Goal: Ask a question

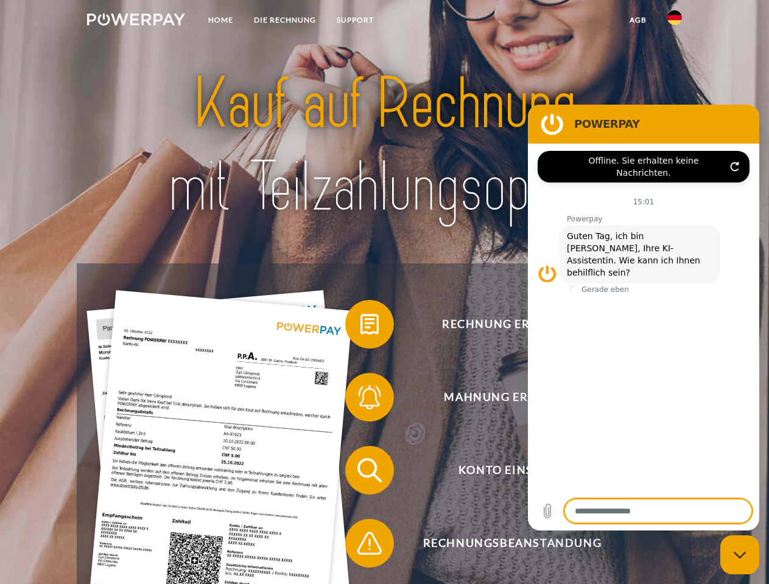
click at [136, 21] on img at bounding box center [136, 19] width 98 height 12
click at [675, 21] on img at bounding box center [674, 17] width 15 height 15
click at [637, 20] on link "agb" at bounding box center [638, 20] width 38 height 22
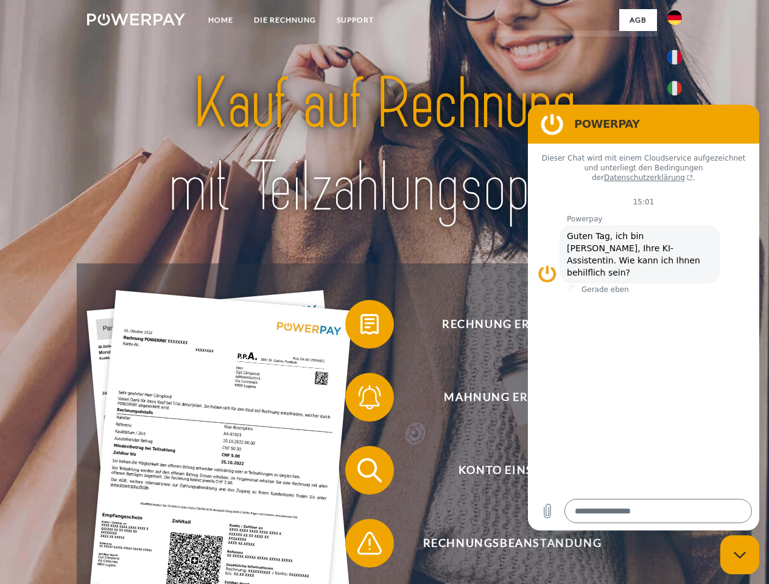
click at [360, 327] on span at bounding box center [351, 324] width 61 height 61
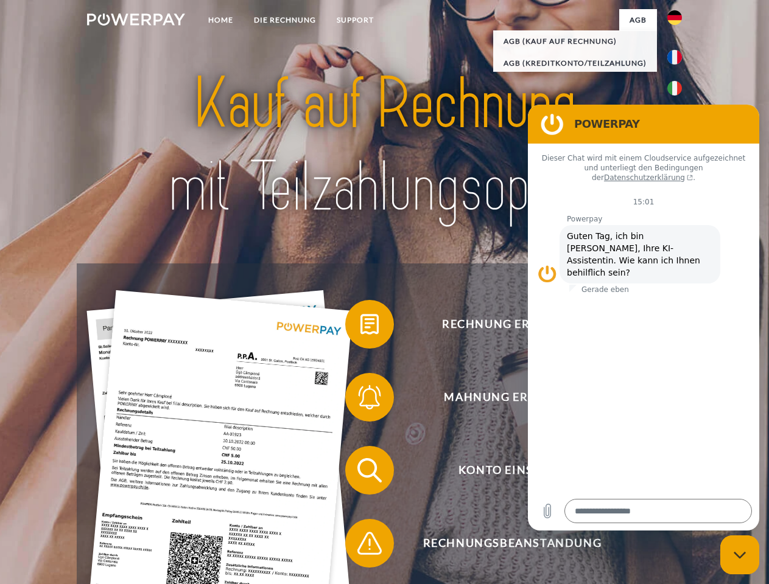
click at [360, 400] on div "Rechnung erhalten? Mahnung erhalten? Konto einsehen" at bounding box center [384, 507] width 615 height 487
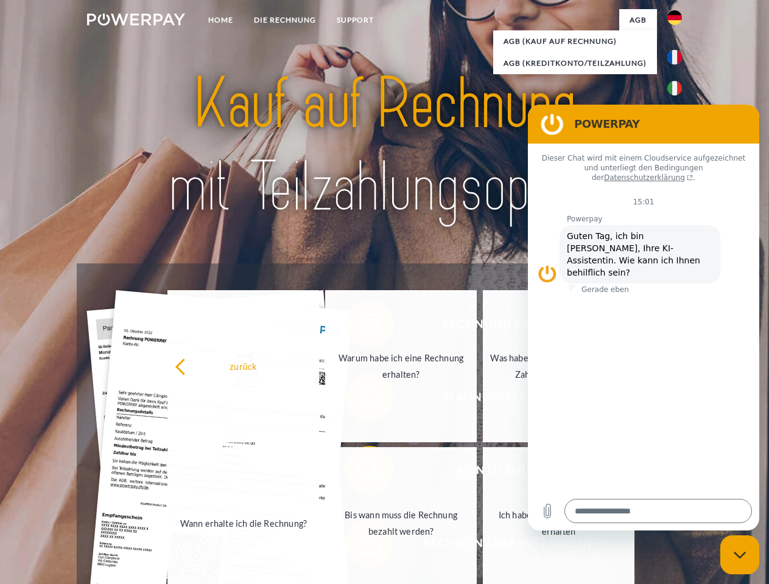
click at [360, 473] on link "Bis wann muss die Rechnung bezahlt werden?" at bounding box center [401, 524] width 152 height 152
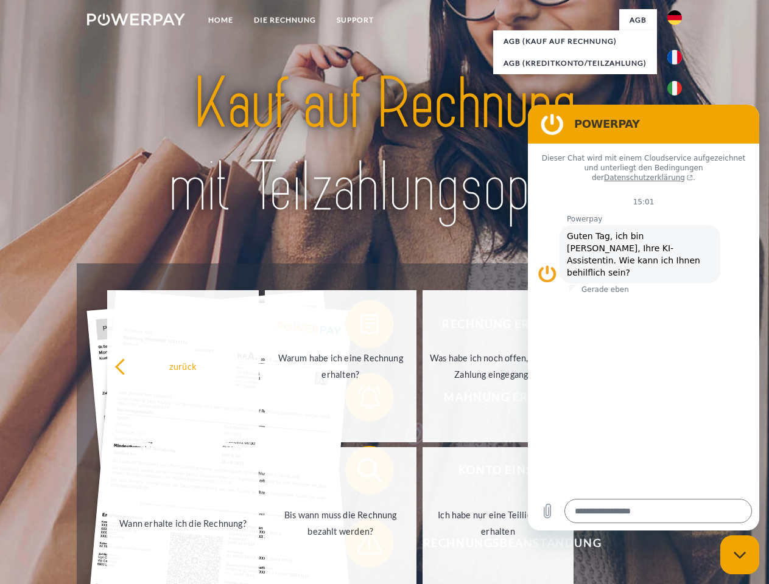
click at [360, 546] on span at bounding box center [351, 543] width 61 height 61
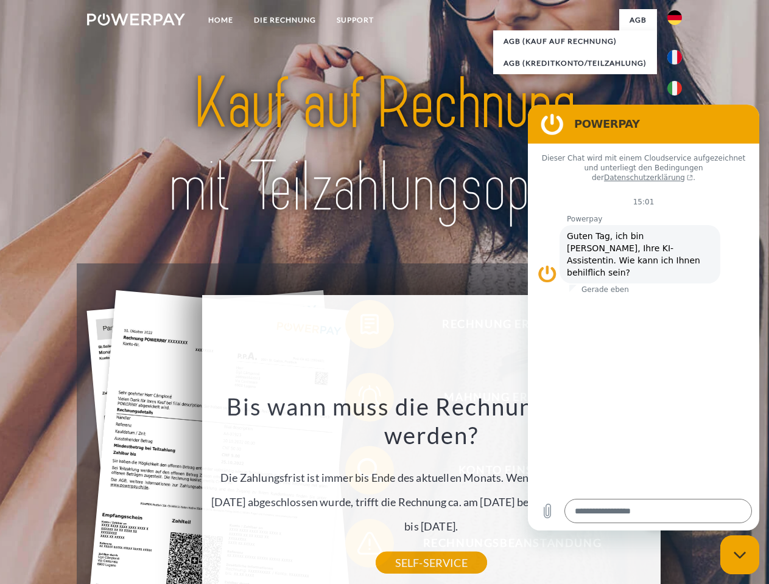
click at [740, 555] on icon "Messaging-Fenster schließen" at bounding box center [740, 556] width 13 height 8
type textarea "*"
